Goal: Navigation & Orientation: Find specific page/section

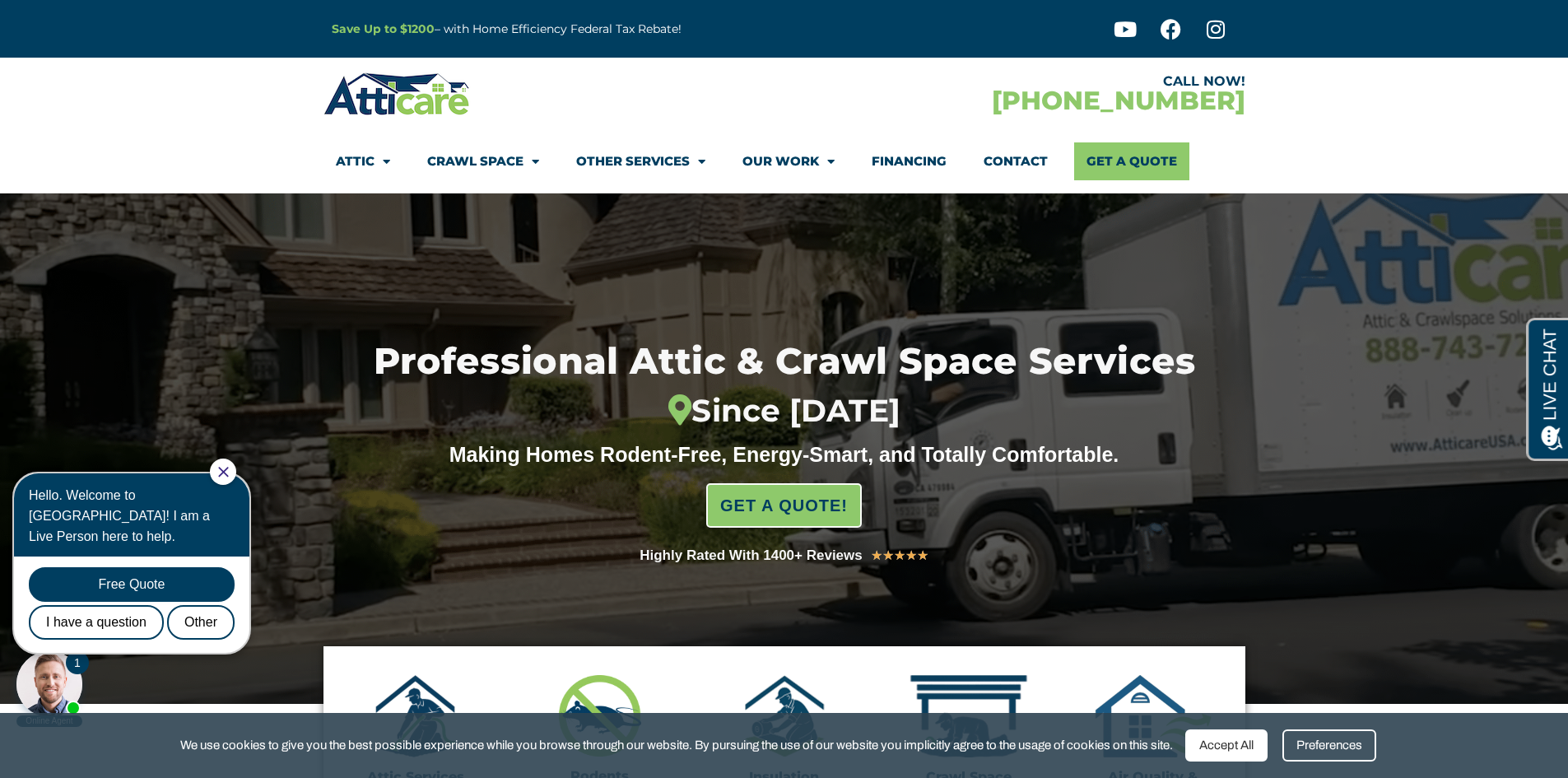
click at [371, 166] on link "Attic" at bounding box center [363, 161] width 54 height 38
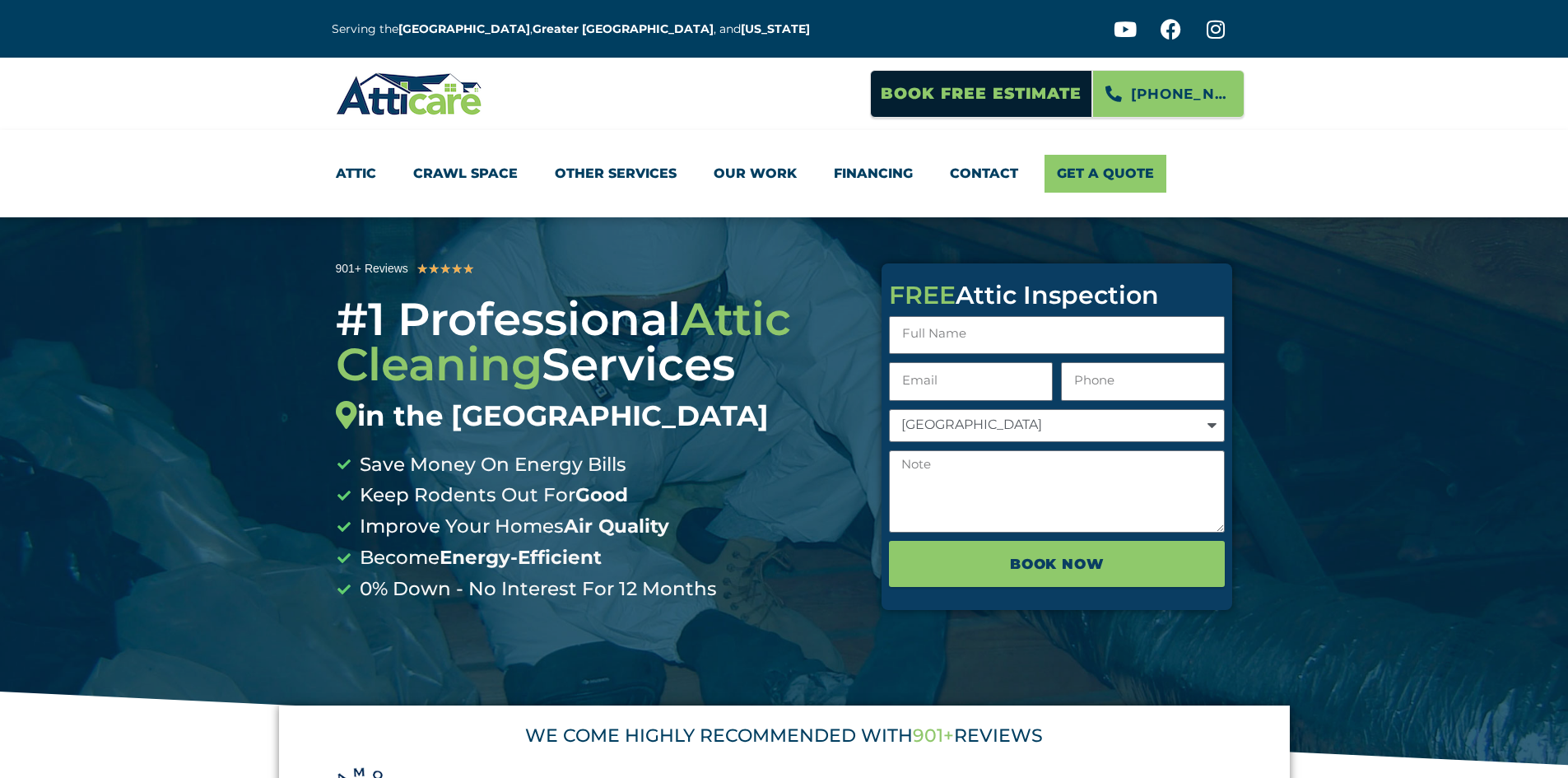
click at [370, 166] on link "Attic" at bounding box center [356, 174] width 40 height 38
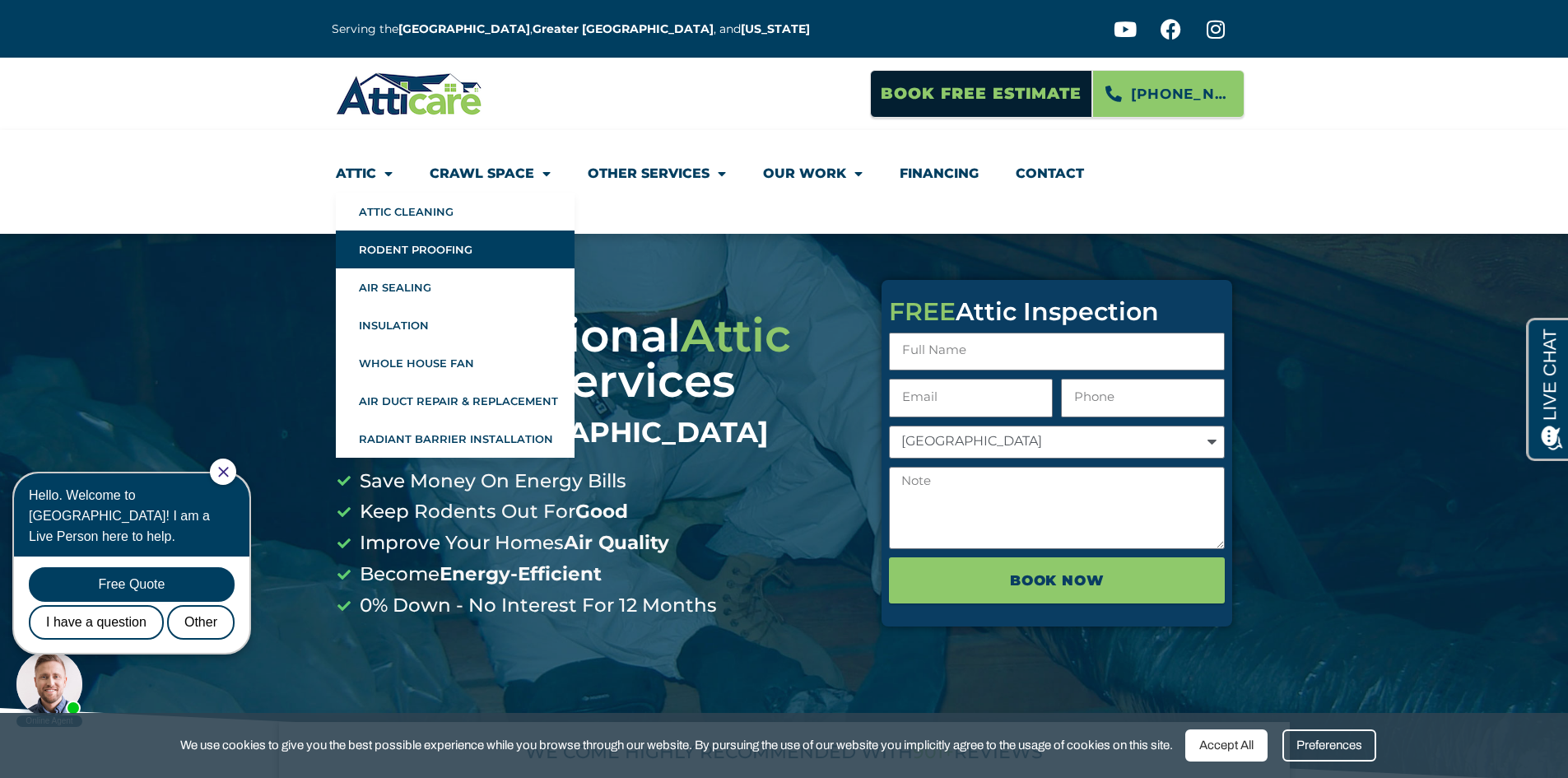
click at [422, 244] on link "Rodent Proofing" at bounding box center [455, 250] width 239 height 38
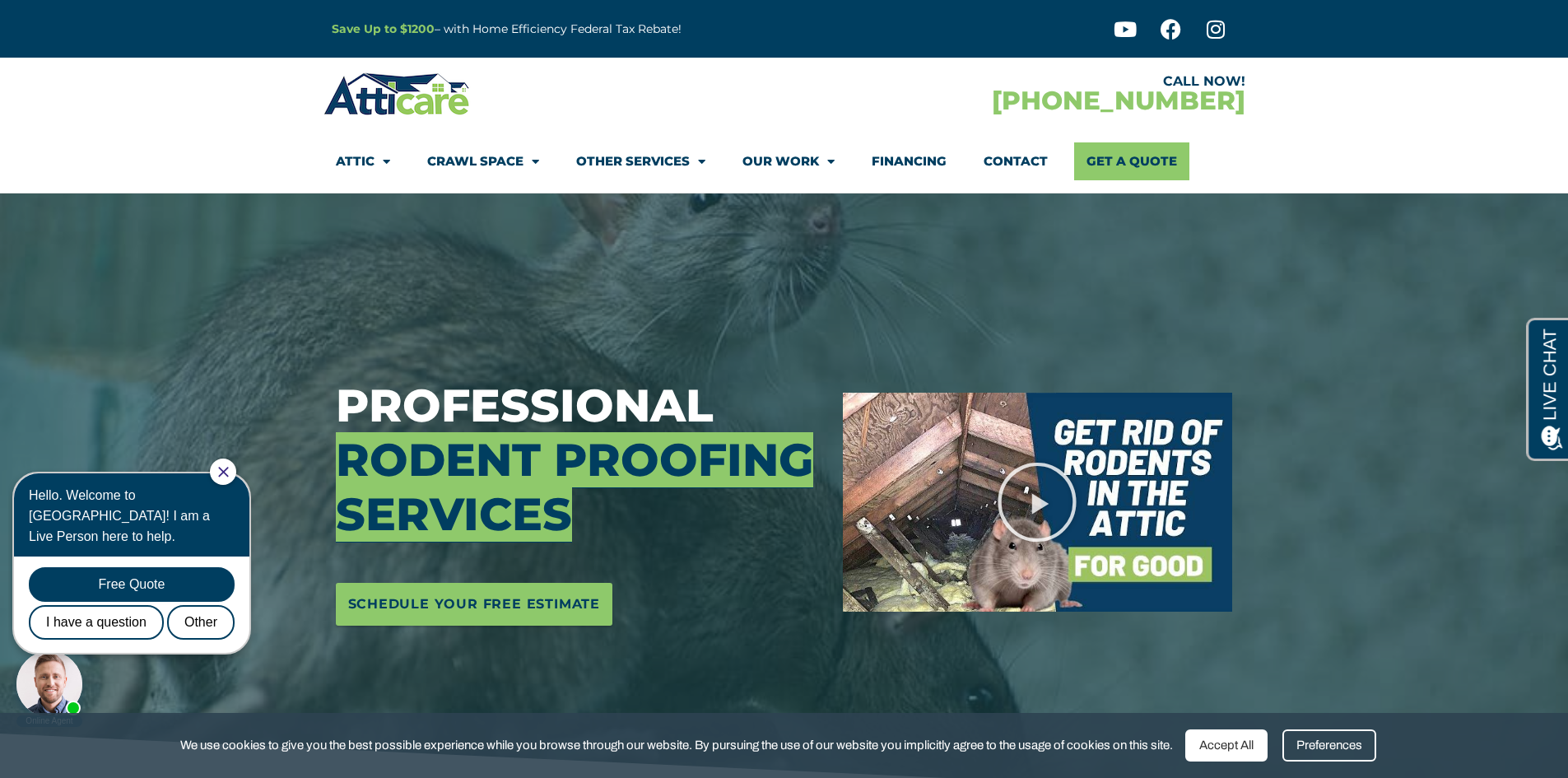
click at [1014, 164] on link "Contact" at bounding box center [1015, 161] width 64 height 38
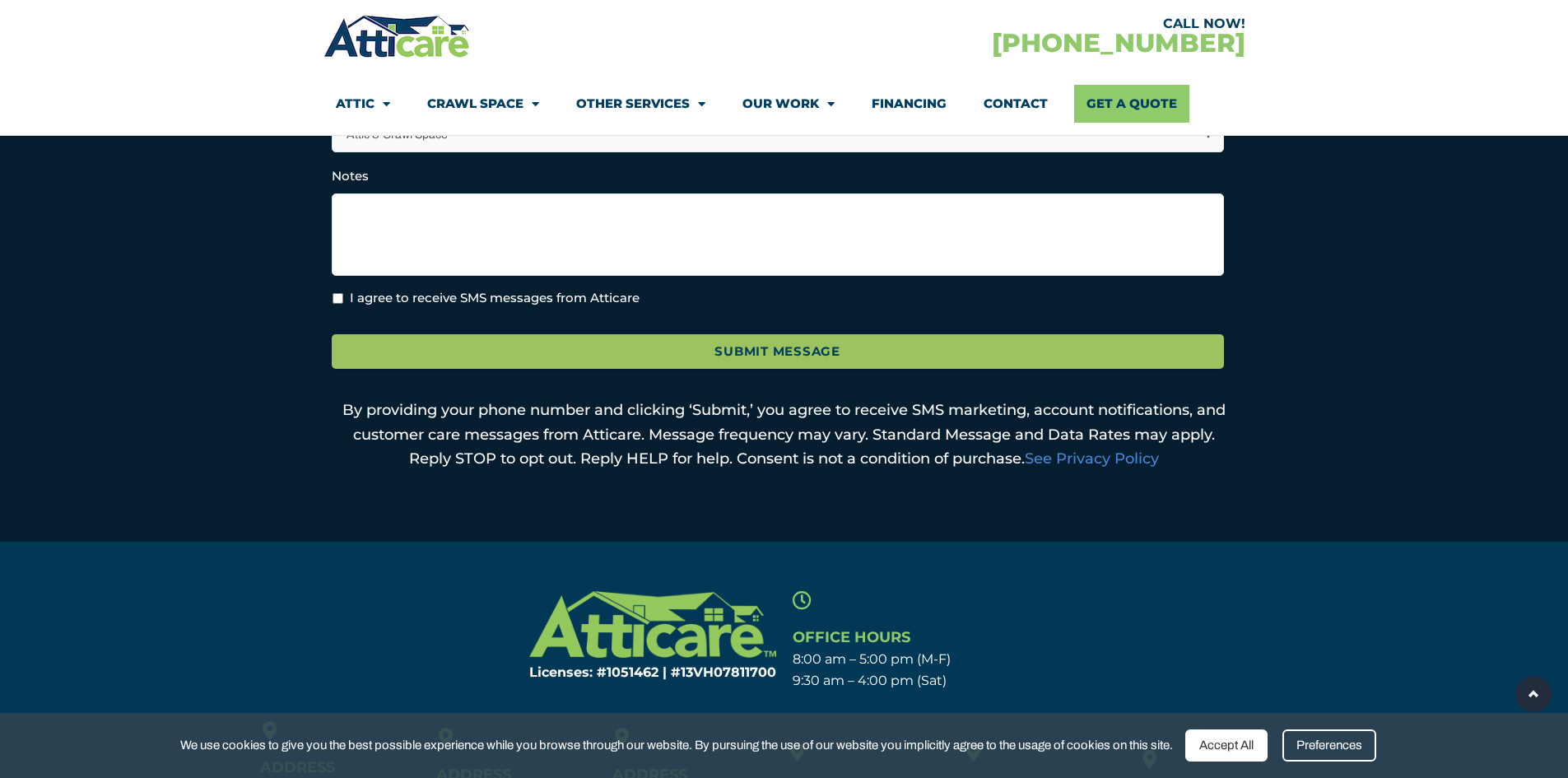
scroll to position [1021, 0]
